Goal: Task Accomplishment & Management: Use online tool/utility

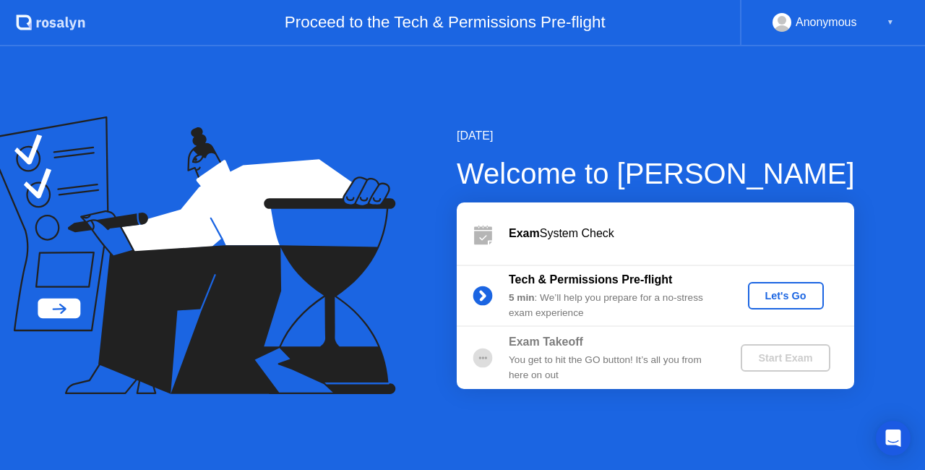
click at [774, 297] on div "Let's Go" at bounding box center [786, 296] width 64 height 12
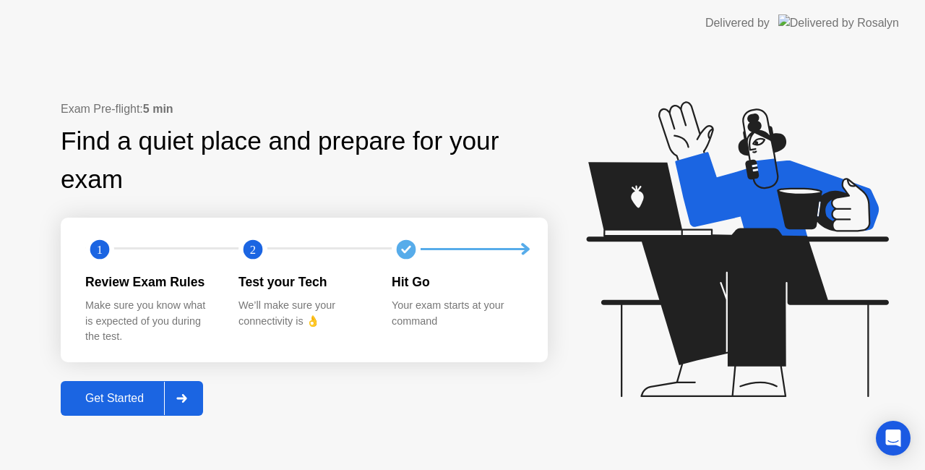
click at [114, 397] on div "Get Started" at bounding box center [114, 398] width 99 height 13
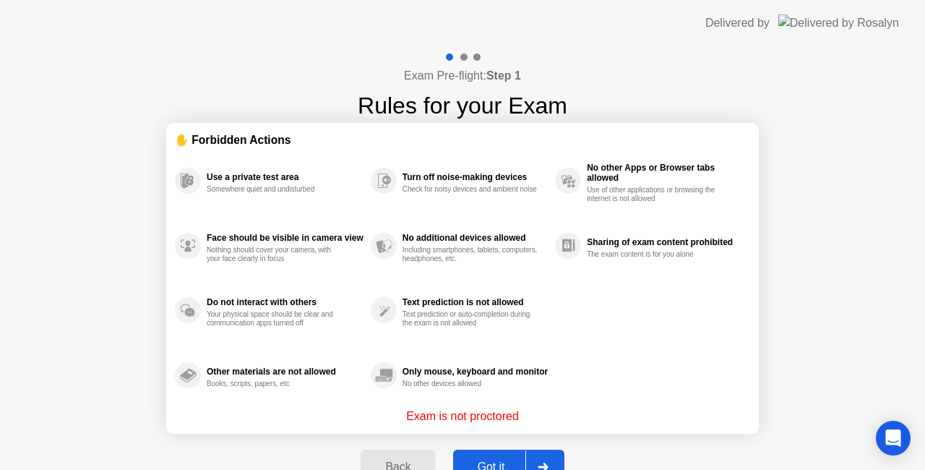
click at [497, 461] on div "Got it" at bounding box center [491, 466] width 68 height 13
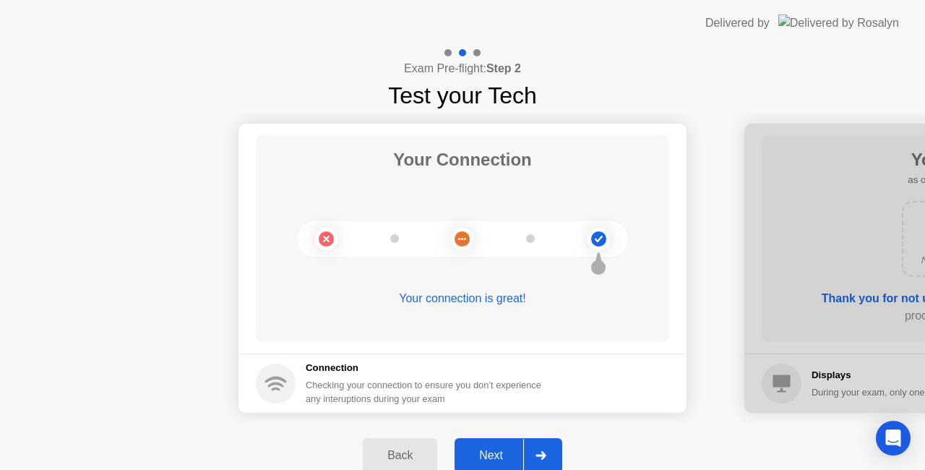
click at [494, 449] on div "Next" at bounding box center [491, 455] width 64 height 13
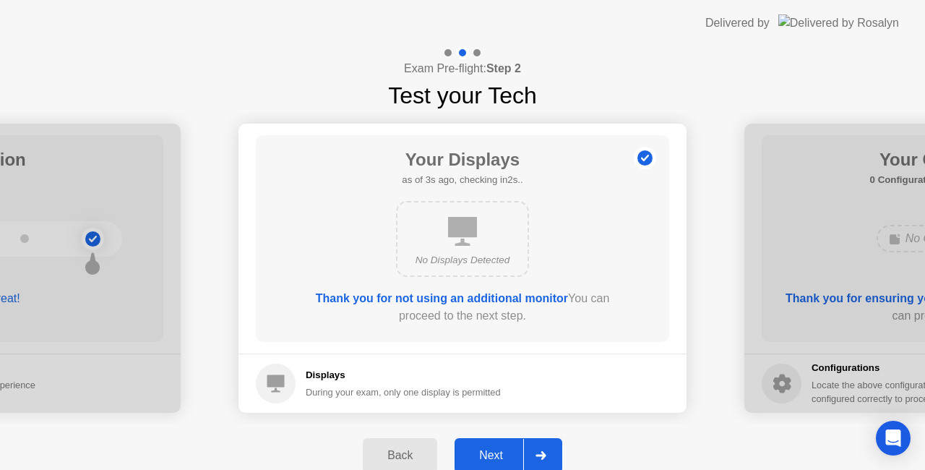
click at [509, 451] on div "Next" at bounding box center [491, 455] width 64 height 13
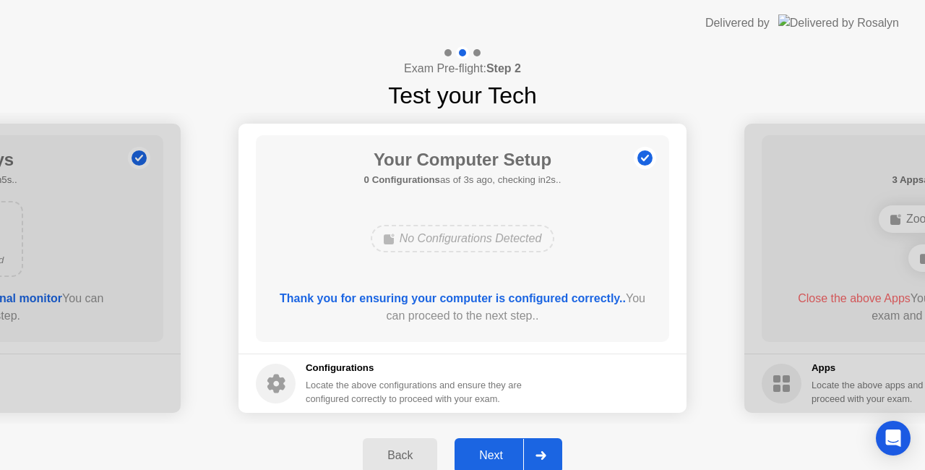
click at [491, 446] on button "Next" at bounding box center [509, 455] width 108 height 35
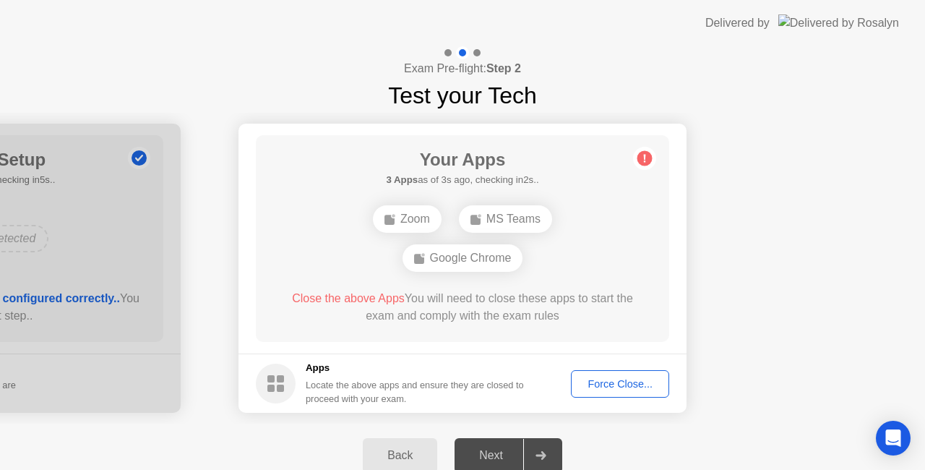
click at [611, 387] on div "Force Close..." at bounding box center [620, 384] width 88 height 12
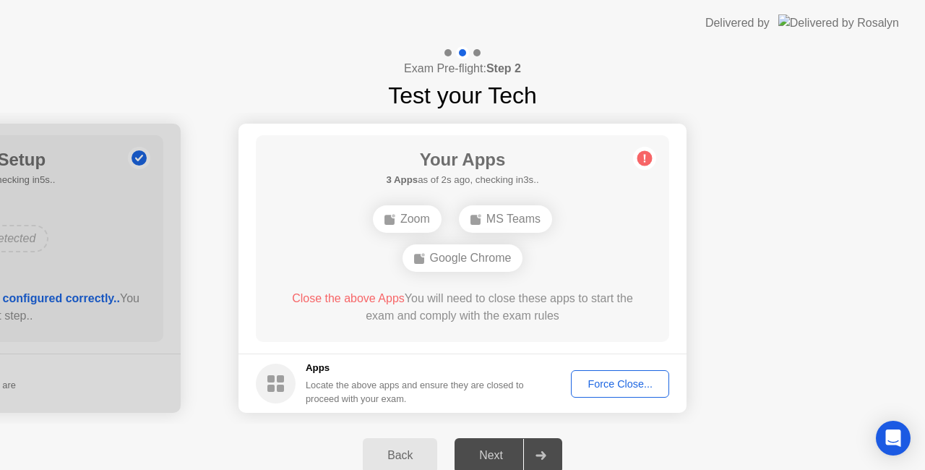
click at [606, 382] on div "Force Close..." at bounding box center [620, 384] width 88 height 12
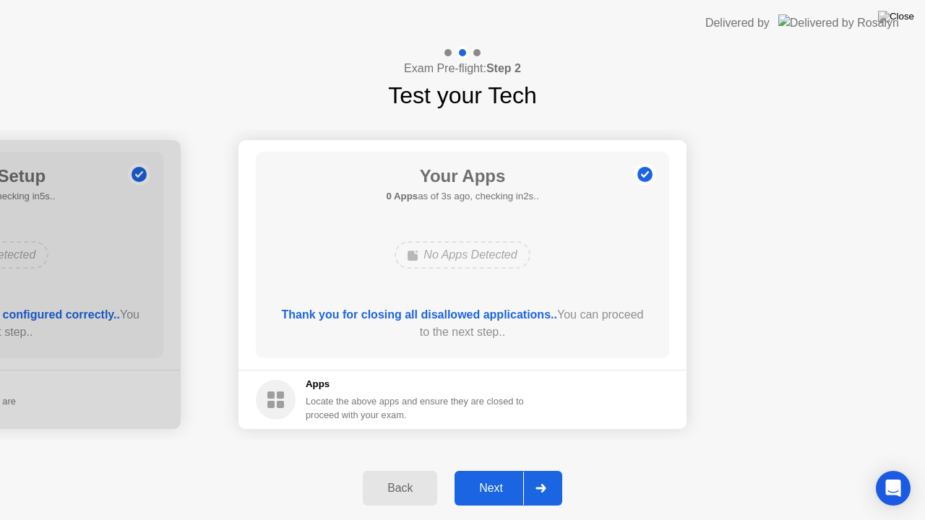
click at [492, 469] on div "Next" at bounding box center [491, 488] width 64 height 13
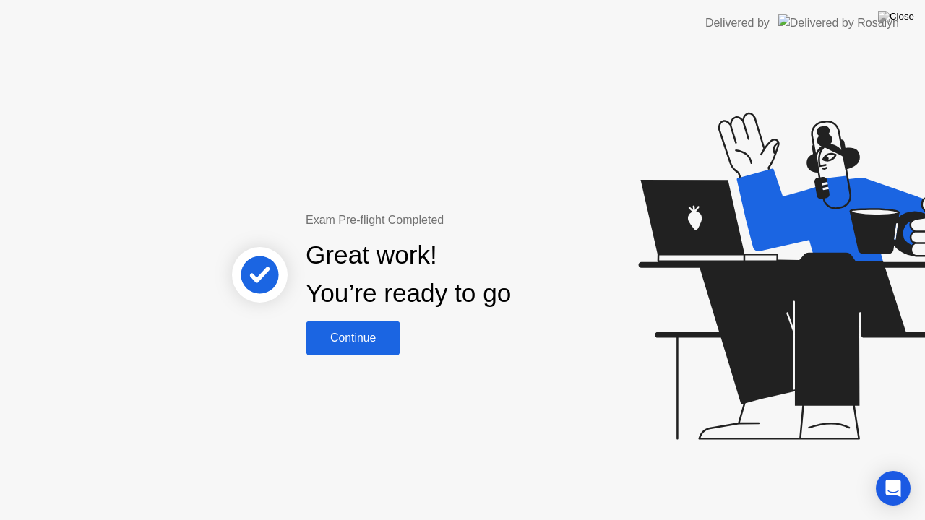
click at [357, 332] on div "Continue" at bounding box center [353, 338] width 86 height 13
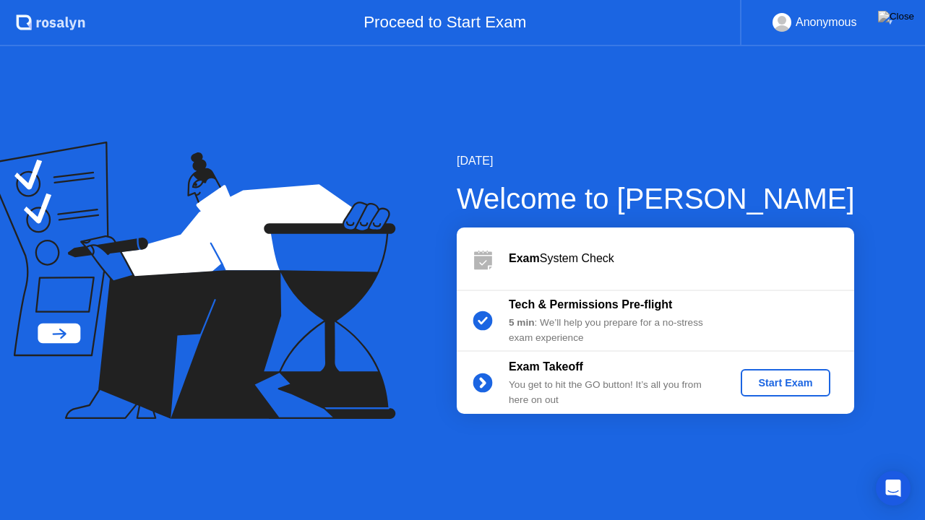
click at [789, 384] on div "Start Exam" at bounding box center [785, 383] width 77 height 12
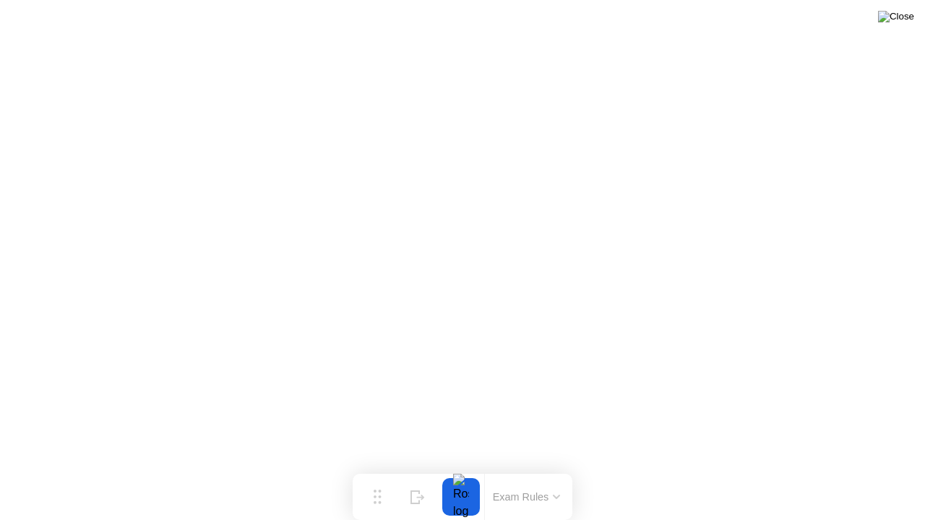
click at [909, 14] on img at bounding box center [896, 17] width 36 height 12
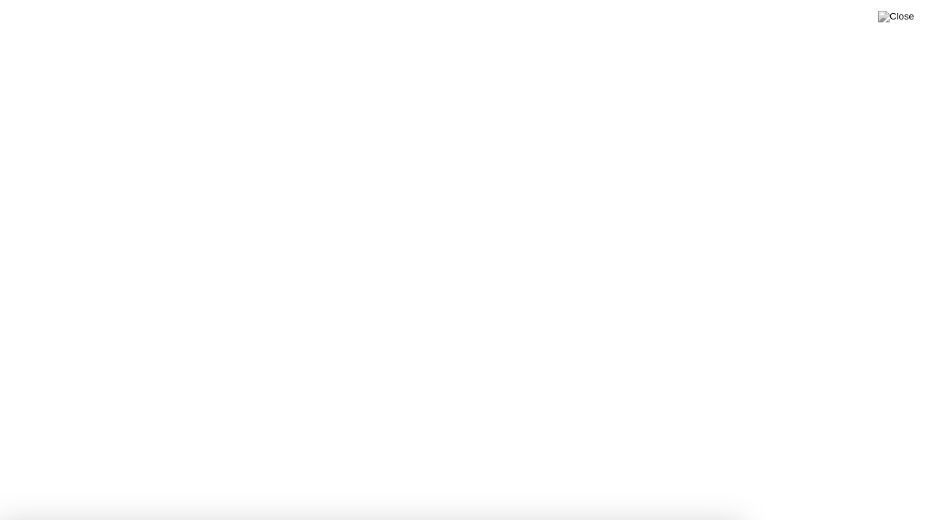
click at [801, 469] on div at bounding box center [462, 520] width 925 height 0
